Goal: Information Seeking & Learning: Check status

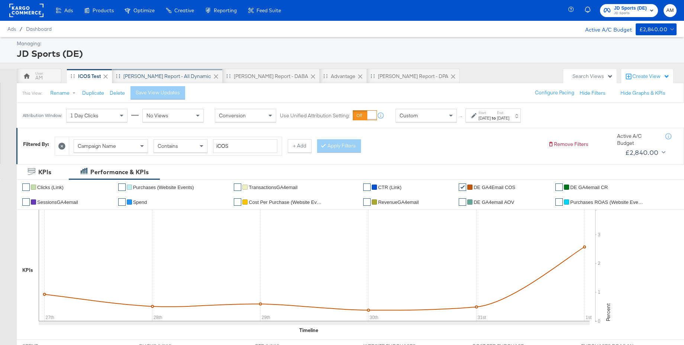
click at [147, 77] on div "[PERSON_NAME] Report - All Dynamic" at bounding box center [167, 76] width 88 height 7
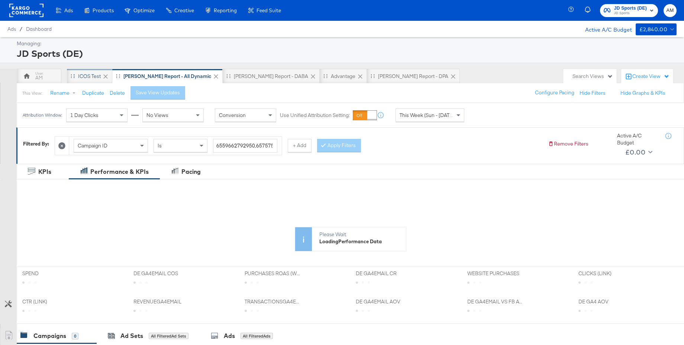
click at [88, 75] on div "iCOS Test" at bounding box center [89, 76] width 23 height 7
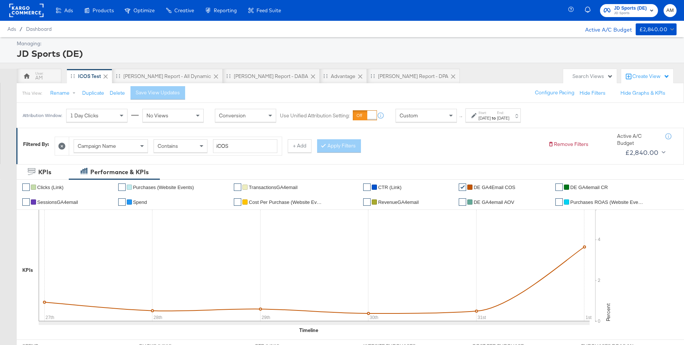
click at [490, 117] on div "[DATE]" at bounding box center [484, 118] width 12 height 6
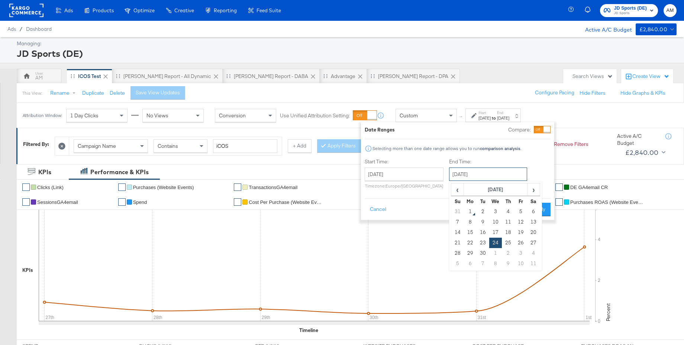
click at [470, 174] on input "[DATE]" at bounding box center [488, 174] width 78 height 13
click at [478, 243] on td "23" at bounding box center [482, 243] width 13 height 10
type input "[DATE]"
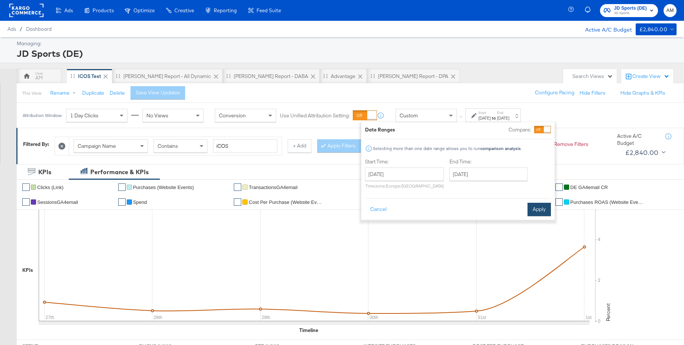
click at [533, 211] on button "Apply" at bounding box center [538, 209] width 23 height 13
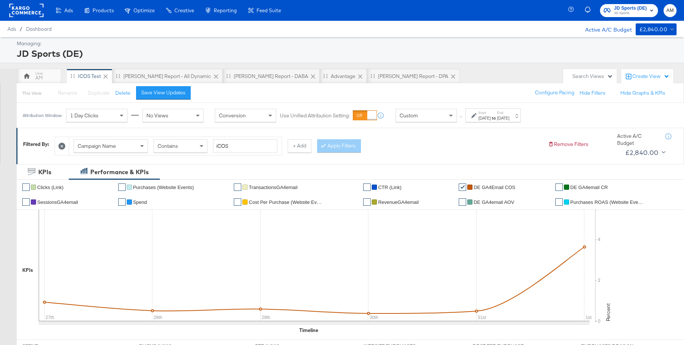
click at [490, 116] on div "[DATE]" at bounding box center [484, 118] width 12 height 6
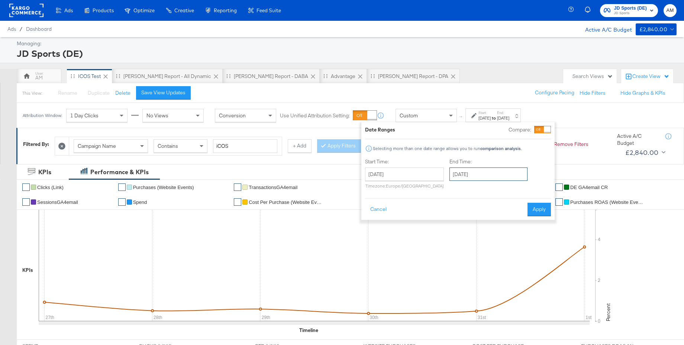
click at [479, 176] on input "[DATE]" at bounding box center [488, 174] width 78 height 13
drag, startPoint x: 455, startPoint y: 212, endPoint x: 516, endPoint y: 211, distance: 60.6
click at [455, 212] on td "31" at bounding box center [457, 212] width 13 height 10
type input "[DATE]"
click at [536, 210] on button "Apply" at bounding box center [538, 209] width 23 height 13
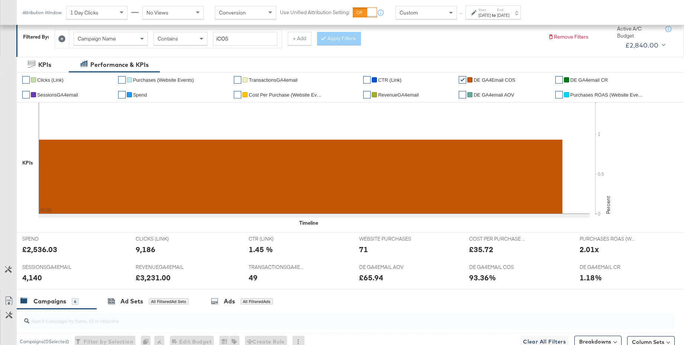
scroll to position [89, 0]
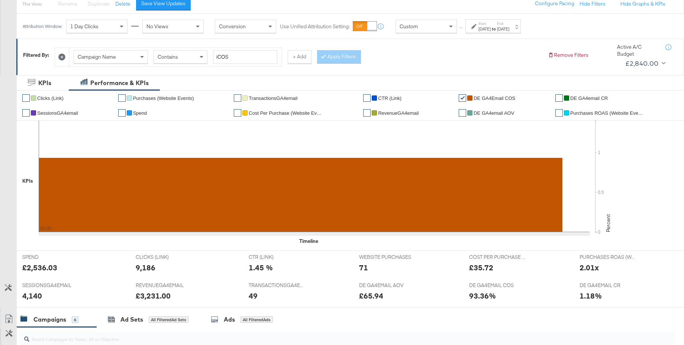
click at [490, 29] on div "[DATE]" at bounding box center [484, 29] width 12 height 6
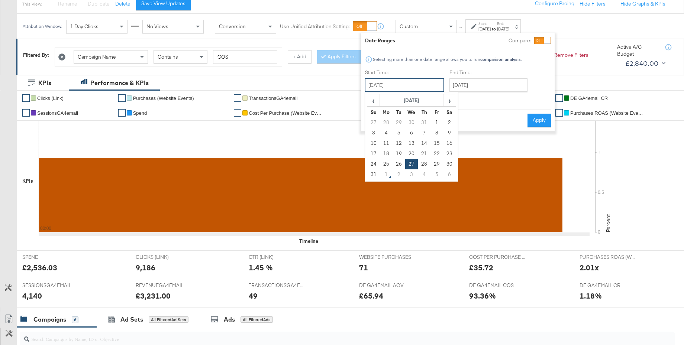
click at [408, 82] on input "[DATE]" at bounding box center [404, 84] width 79 height 13
click at [477, 86] on input "[DATE]" at bounding box center [488, 84] width 78 height 13
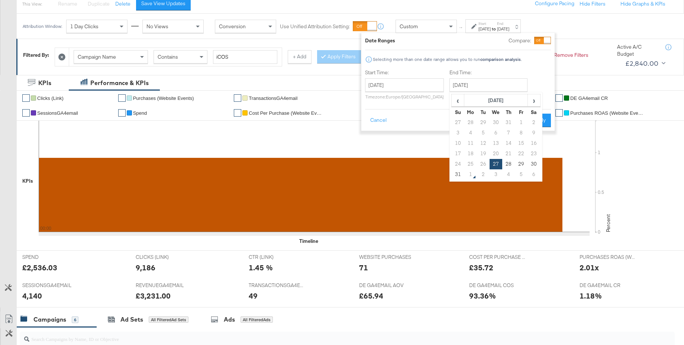
drag, startPoint x: 454, startPoint y: 174, endPoint x: 509, endPoint y: 142, distance: 63.0
click at [455, 174] on td "31" at bounding box center [457, 174] width 13 height 10
type input "[DATE]"
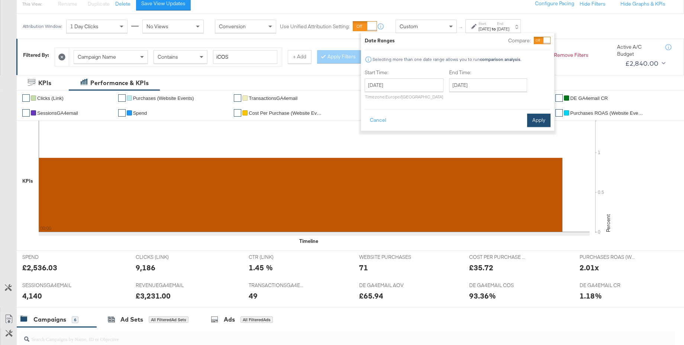
click at [534, 123] on button "Apply" at bounding box center [538, 120] width 23 height 13
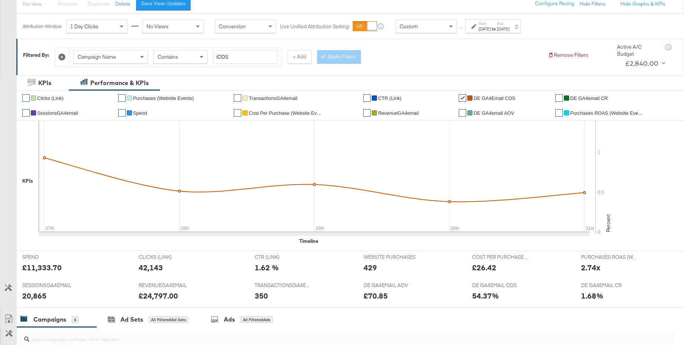
click at [490, 28] on div "[DATE]" at bounding box center [484, 29] width 12 height 6
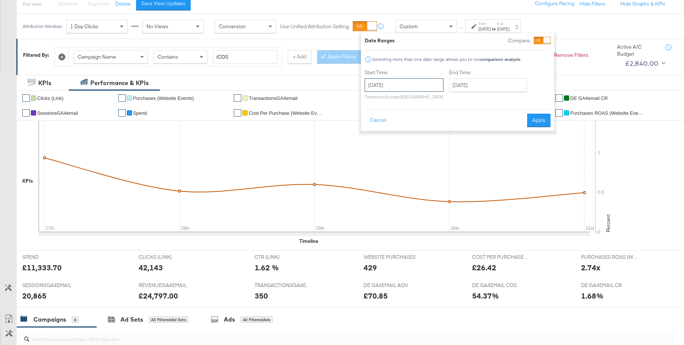
click at [414, 88] on input "[DATE]" at bounding box center [403, 84] width 79 height 13
click at [422, 163] on td "28" at bounding box center [423, 164] width 13 height 10
type input "[DATE]"
click at [538, 121] on button "Apply" at bounding box center [538, 120] width 23 height 13
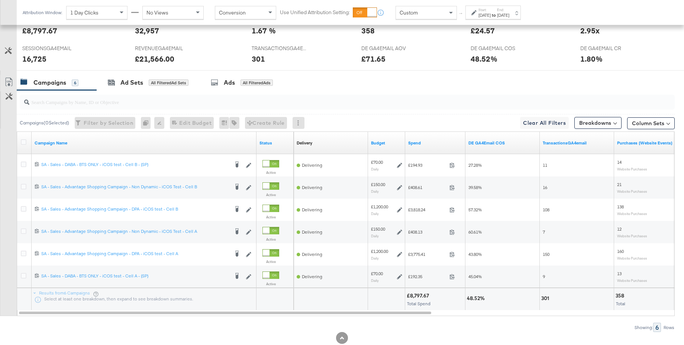
scroll to position [346, 0]
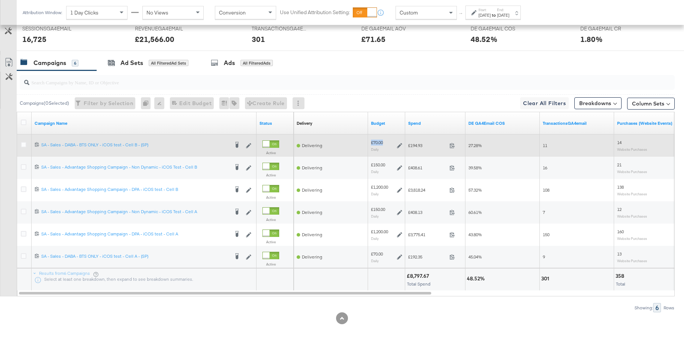
drag, startPoint x: 371, startPoint y: 143, endPoint x: 383, endPoint y: 143, distance: 12.3
click at [383, 143] on div "£70.00" at bounding box center [377, 143] width 12 height 6
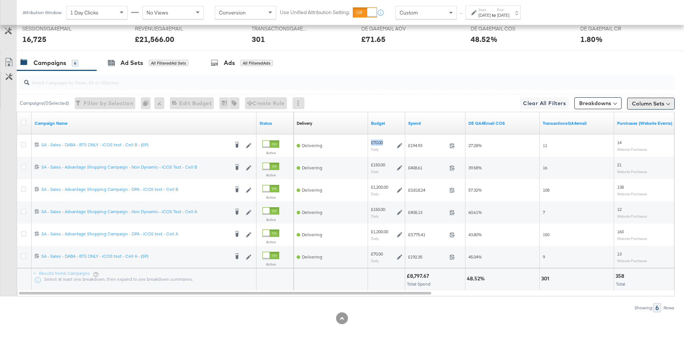
copy div "£70.00"
click at [168, 84] on input "search" at bounding box center [321, 79] width 585 height 14
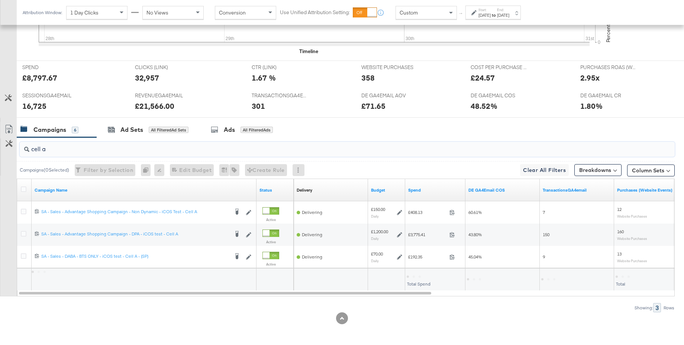
type input "cell a"
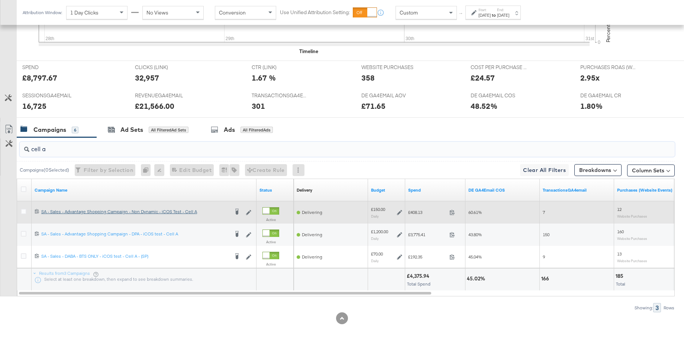
drag, startPoint x: 51, startPoint y: 152, endPoint x: 165, endPoint y: 149, distance: 113.7
click at [16, 149] on div "cell a Campaigns ( 0 Selected) Filter by Selection Filter 0 campaigns 0 Rename …" at bounding box center [337, 224] width 674 height 175
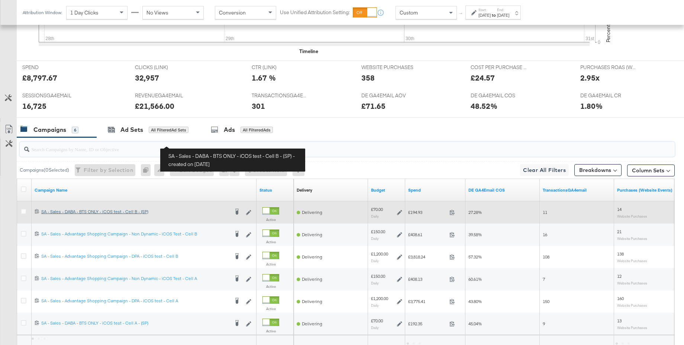
scroll to position [346, 0]
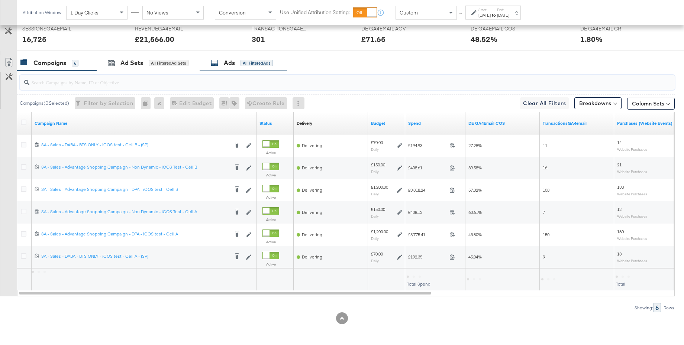
click at [234, 60] on div "Ads" at bounding box center [229, 63] width 11 height 9
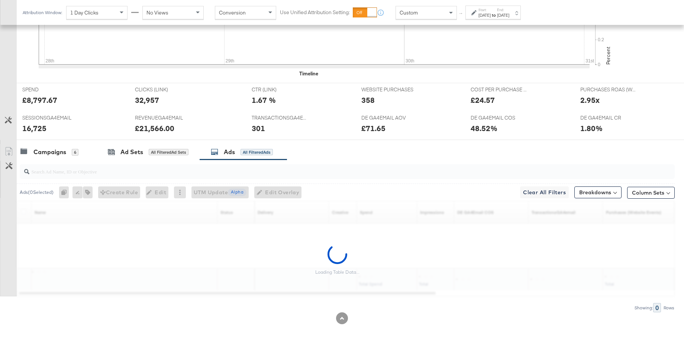
scroll to position [257, 0]
click at [105, 169] on input "search" at bounding box center [321, 168] width 585 height 14
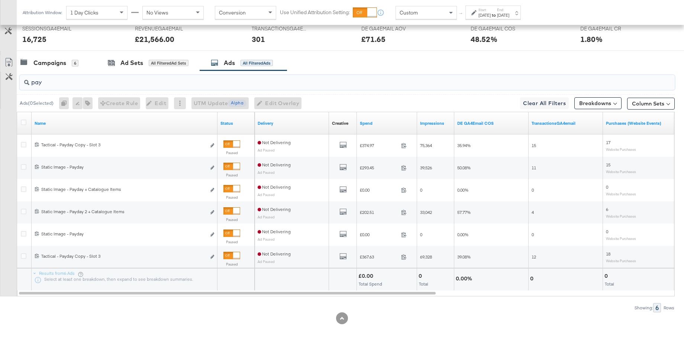
scroll to position [344, 0]
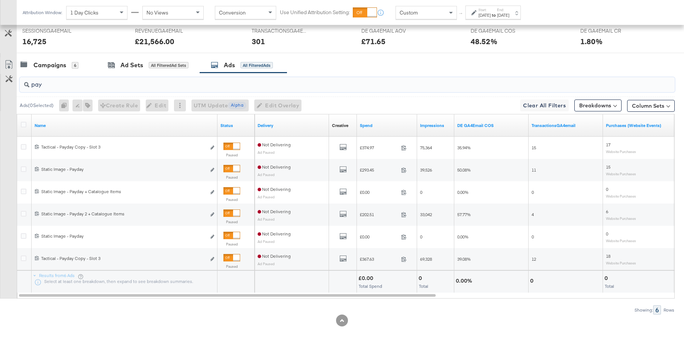
type input "pay"
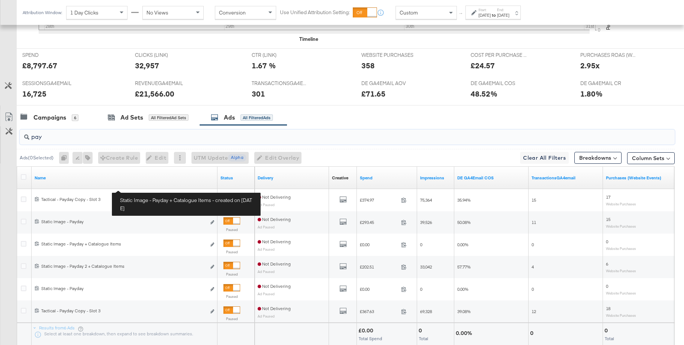
scroll to position [346, 0]
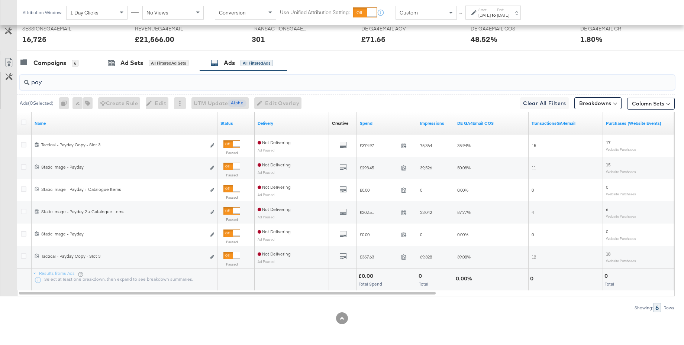
drag, startPoint x: 26, startPoint y: 82, endPoint x: 19, endPoint y: 81, distance: 7.1
click at [20, 81] on div "pay" at bounding box center [347, 82] width 655 height 15
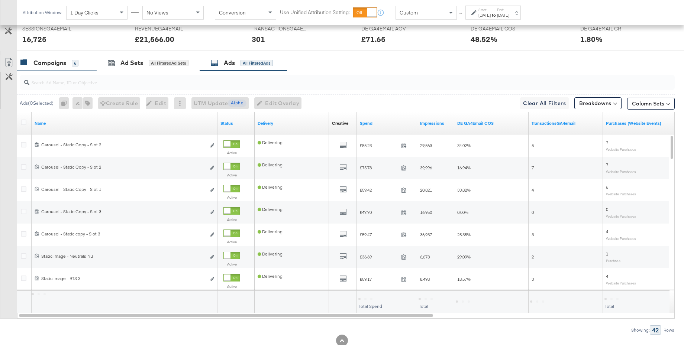
click at [54, 62] on div "Campaigns" at bounding box center [49, 63] width 33 height 9
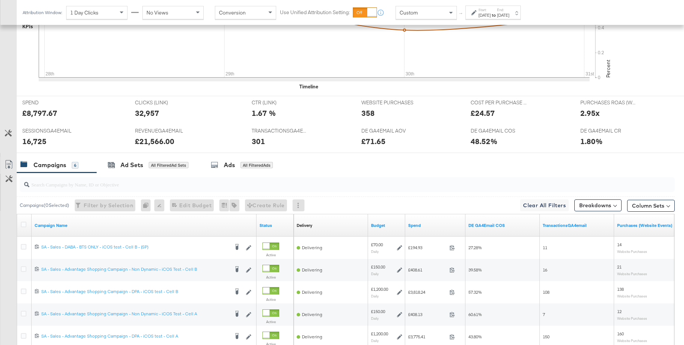
scroll to position [0, 0]
